Goal: Communication & Community: Participate in discussion

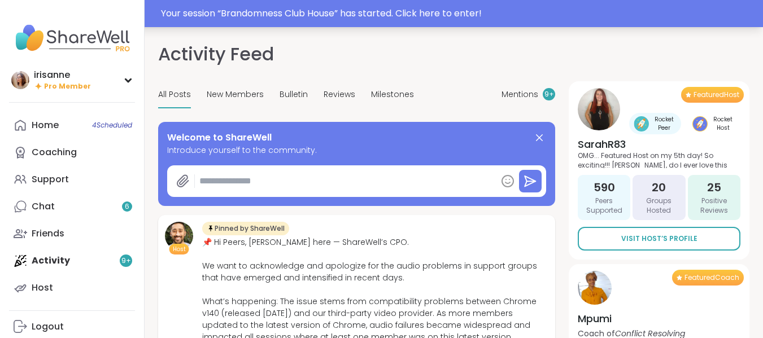
click at [374, 20] on div "Your session “ Brandomness Club House ” has started. Click here to enter!" at bounding box center [381, 13] width 763 height 27
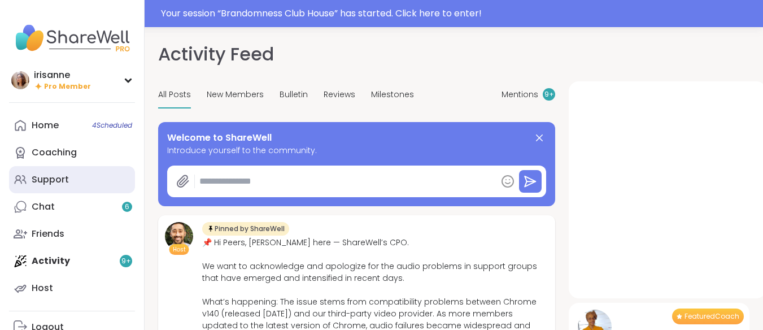
click at [57, 185] on div "Support" at bounding box center [50, 179] width 37 height 12
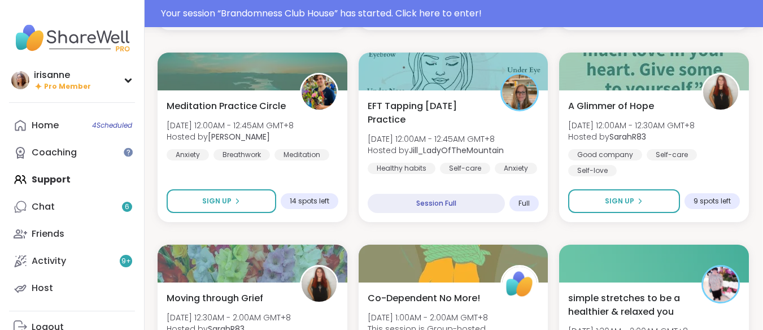
scroll to position [924, 1]
drag, startPoint x: 111, startPoint y: 185, endPoint x: 397, endPoint y: 228, distance: 288.5
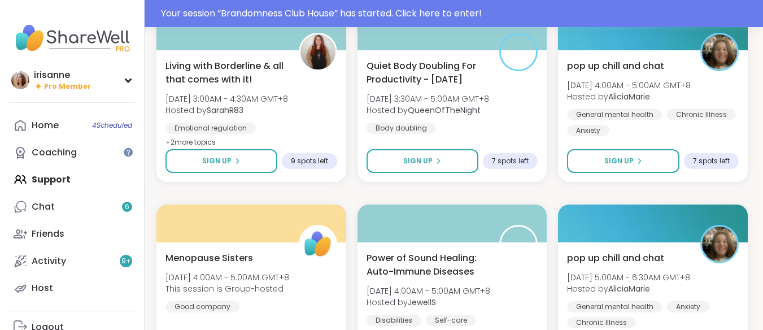
scroll to position [1871, 2]
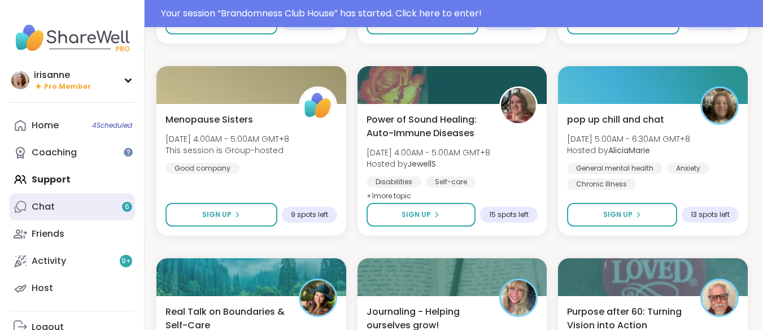
click at [109, 202] on link "Chat 6" at bounding box center [72, 206] width 126 height 27
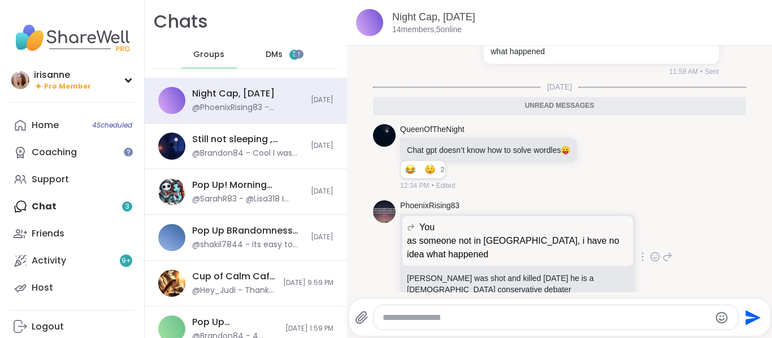
scroll to position [2299, 0]
click at [266, 54] on span "DMs" at bounding box center [274, 54] width 17 height 11
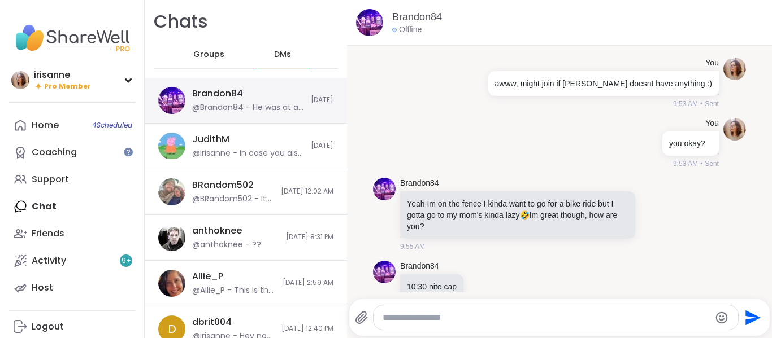
scroll to position [6866, 0]
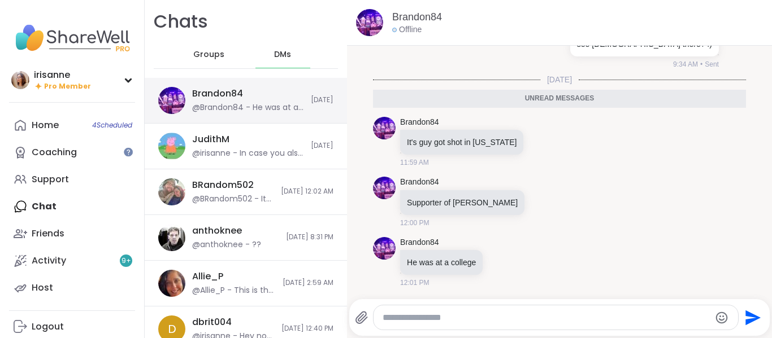
click at [249, 92] on div "Brandon84 @Brandon84 - He was at a college" at bounding box center [248, 101] width 112 height 26
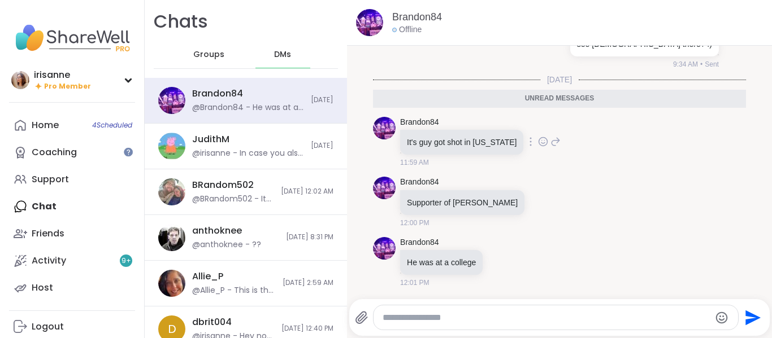
click at [538, 139] on icon at bounding box center [543, 141] width 10 height 11
click at [588, 121] on div "Select Reaction: Astonished" at bounding box center [593, 124] width 10 height 10
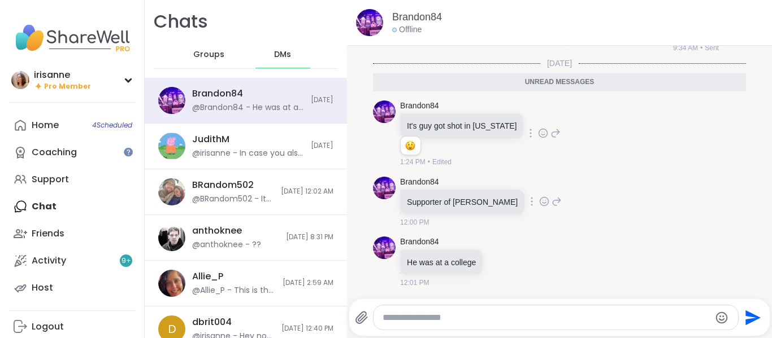
click at [583, 209] on div "Brandon84 Supporter of Trump 12:00 PM" at bounding box center [559, 202] width 373 height 60
click at [205, 48] on div "Groups" at bounding box center [208, 54] width 55 height 27
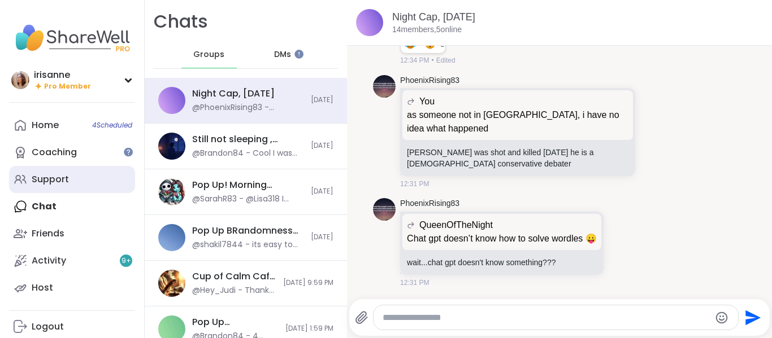
click at [75, 182] on link "Support" at bounding box center [72, 179] width 126 height 27
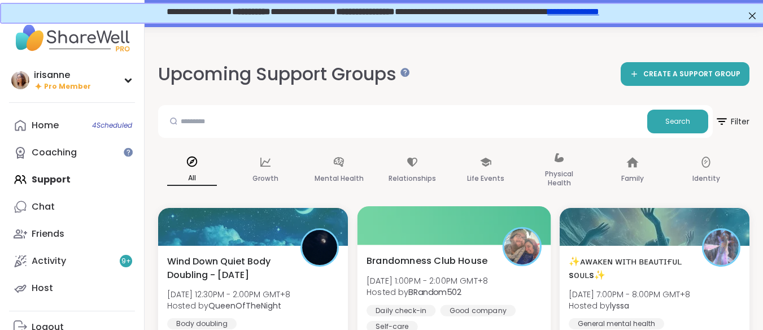
click at [408, 221] on div at bounding box center [453, 225] width 193 height 38
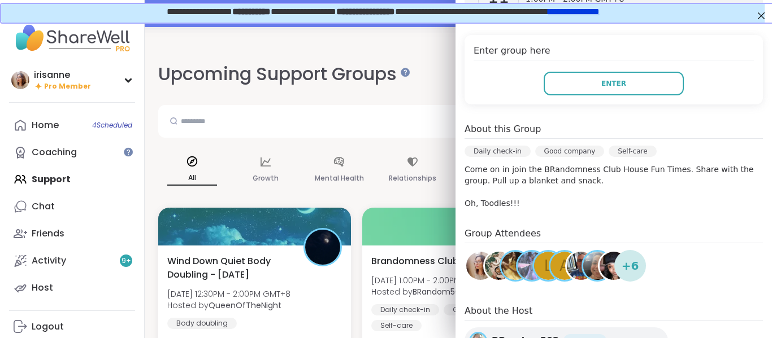
scroll to position [203, 0]
